Goal: Contribute content: Contribute content

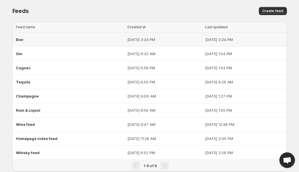
click at [20, 40] on span "Bier" at bounding box center [20, 39] width 8 height 5
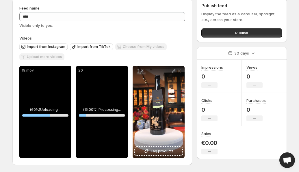
scroll to position [24, 0]
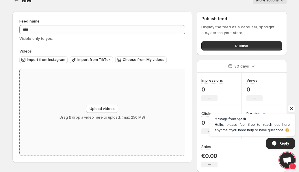
scroll to position [11, 0]
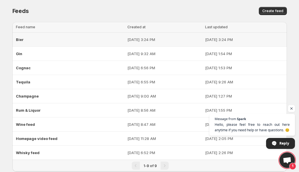
click at [21, 40] on span "Bier" at bounding box center [20, 39] width 8 height 5
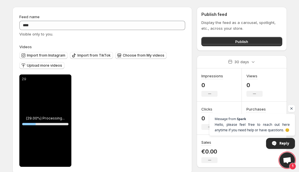
scroll to position [14, 0]
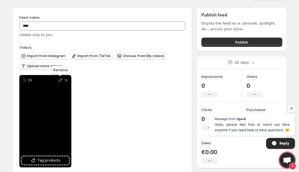
click at [59, 81] on icon at bounding box center [60, 80] width 6 height 6
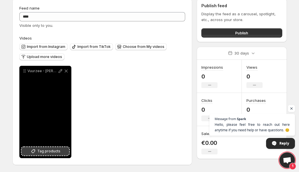
scroll to position [24, 0]
click at [47, 151] on span "Tag products" at bounding box center [48, 151] width 23 height 6
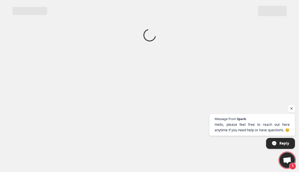
scroll to position [0, 0]
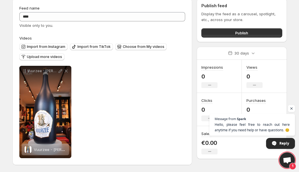
scroll to position [24, 0]
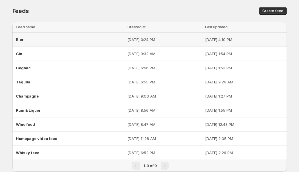
click at [21, 41] on span "Bier" at bounding box center [20, 39] width 8 height 5
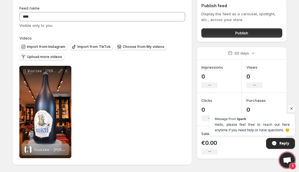
scroll to position [24, 0]
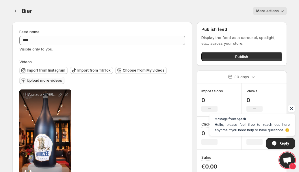
click at [50, 81] on span "Upload more videos" at bounding box center [44, 80] width 35 height 5
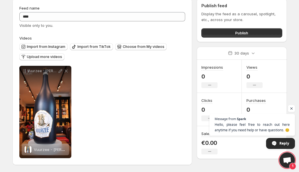
scroll to position [24, 0]
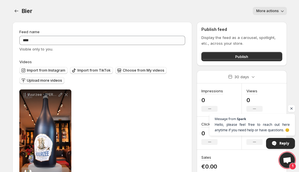
click at [49, 82] on span "Upload more videos" at bounding box center [44, 80] width 35 height 5
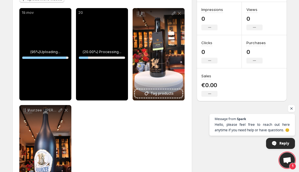
scroll to position [79, 0]
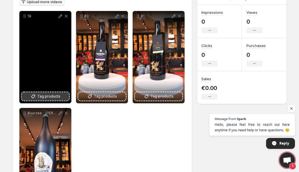
click at [47, 98] on span "Tag products" at bounding box center [48, 97] width 23 height 6
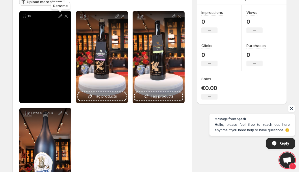
click at [60, 17] on icon at bounding box center [60, 16] width 6 height 6
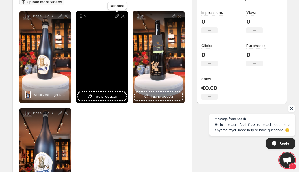
click at [116, 17] on icon at bounding box center [117, 16] width 4 height 4
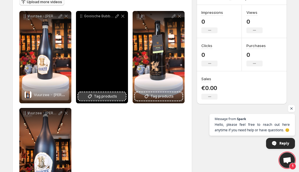
click at [110, 96] on span "Tag products" at bounding box center [105, 97] width 23 height 6
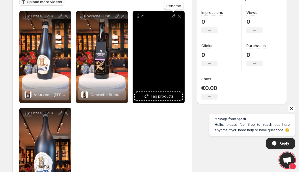
click at [172, 17] on icon at bounding box center [174, 16] width 6 height 6
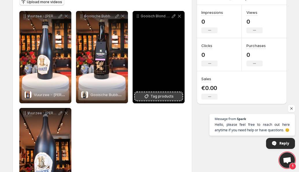
click at [152, 97] on span "Tag products" at bounding box center [162, 97] width 23 height 6
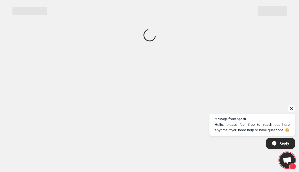
scroll to position [0, 0]
